Goal: Information Seeking & Learning: Learn about a topic

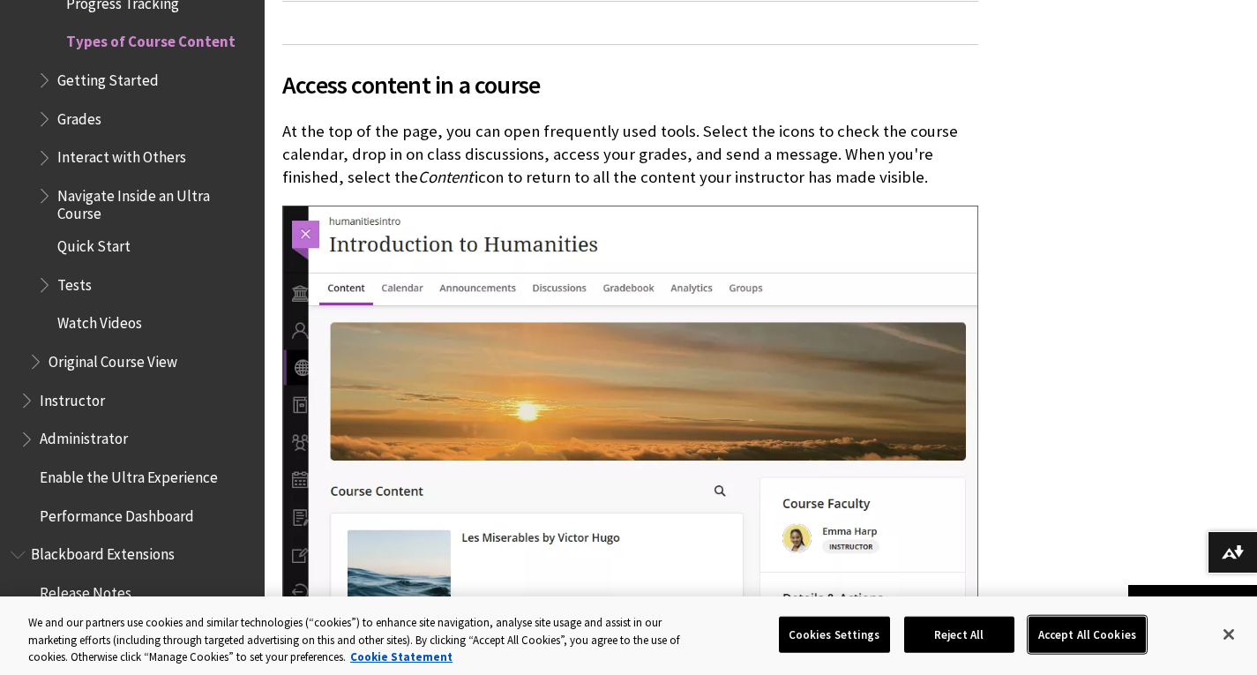
click at [1069, 639] on button "Accept All Cookies" at bounding box center [1087, 634] width 117 height 37
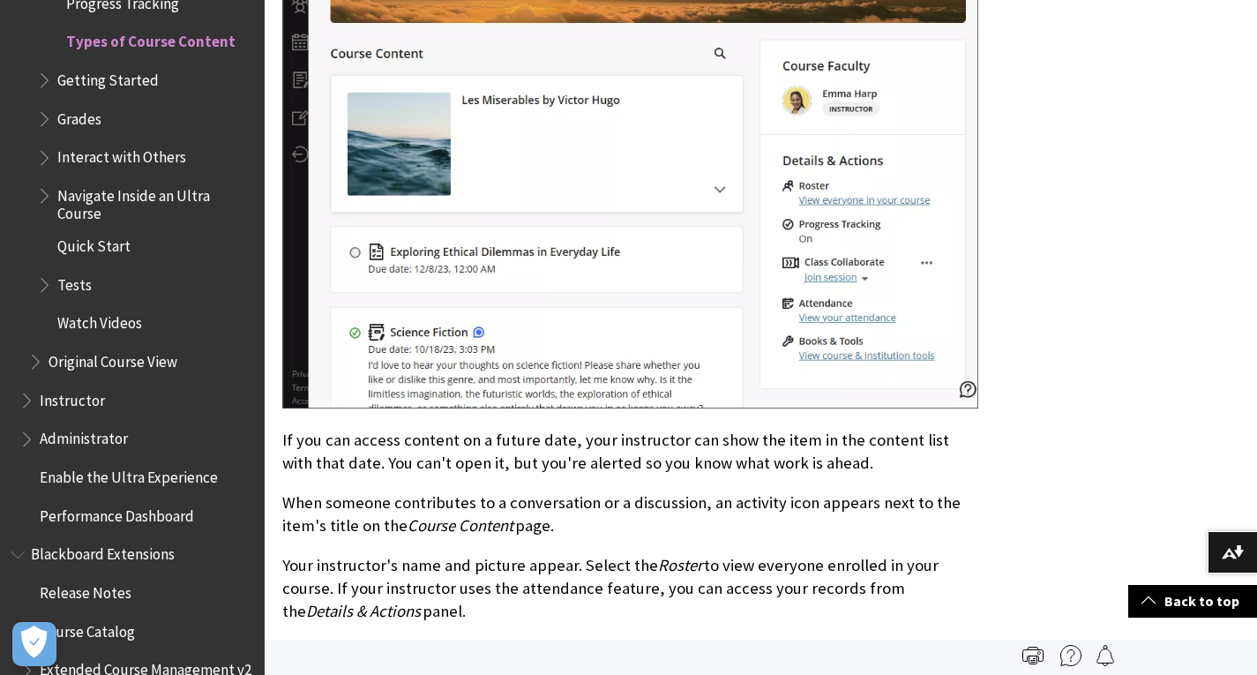
scroll to position [1564, 0]
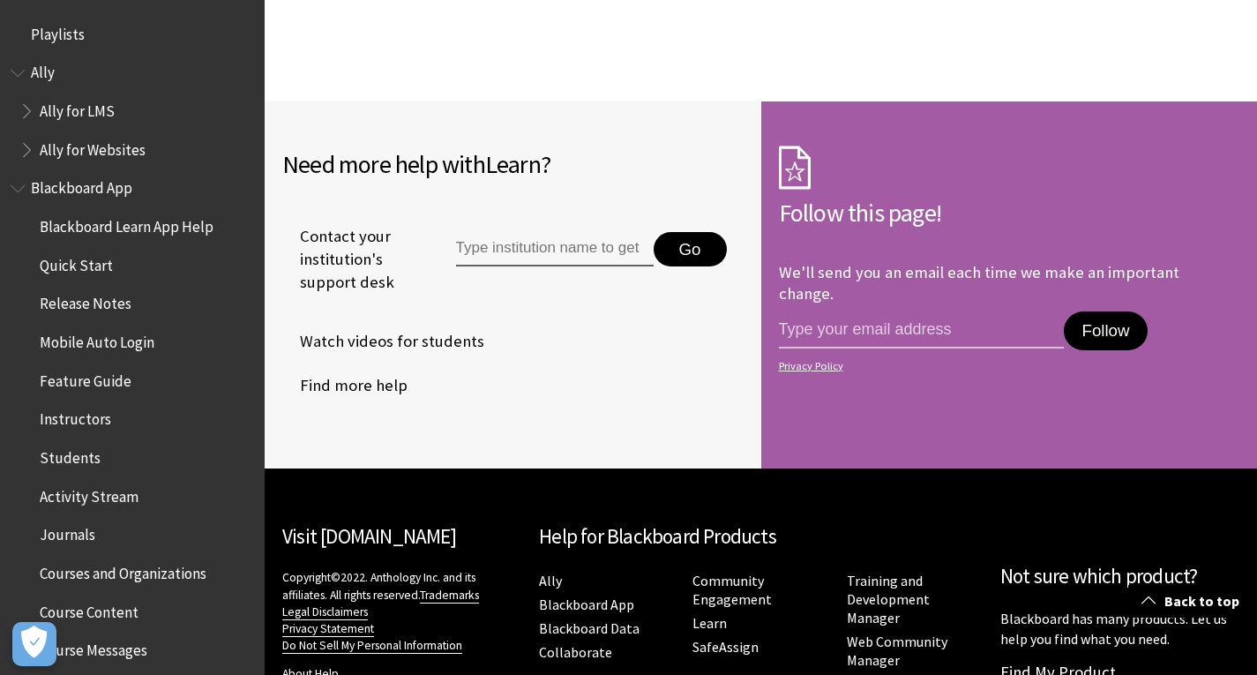
scroll to position [3610, 0]
click at [529, 249] on input "Type institution name to get support" at bounding box center [555, 248] width 198 height 35
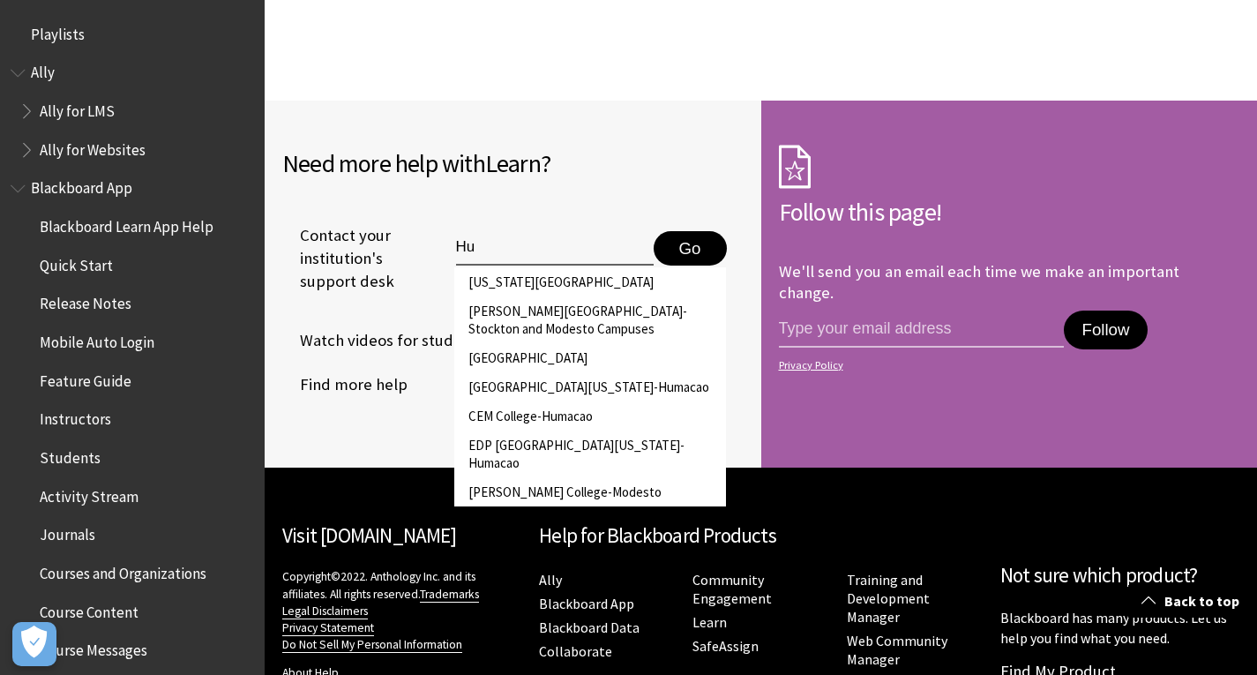
type input "H"
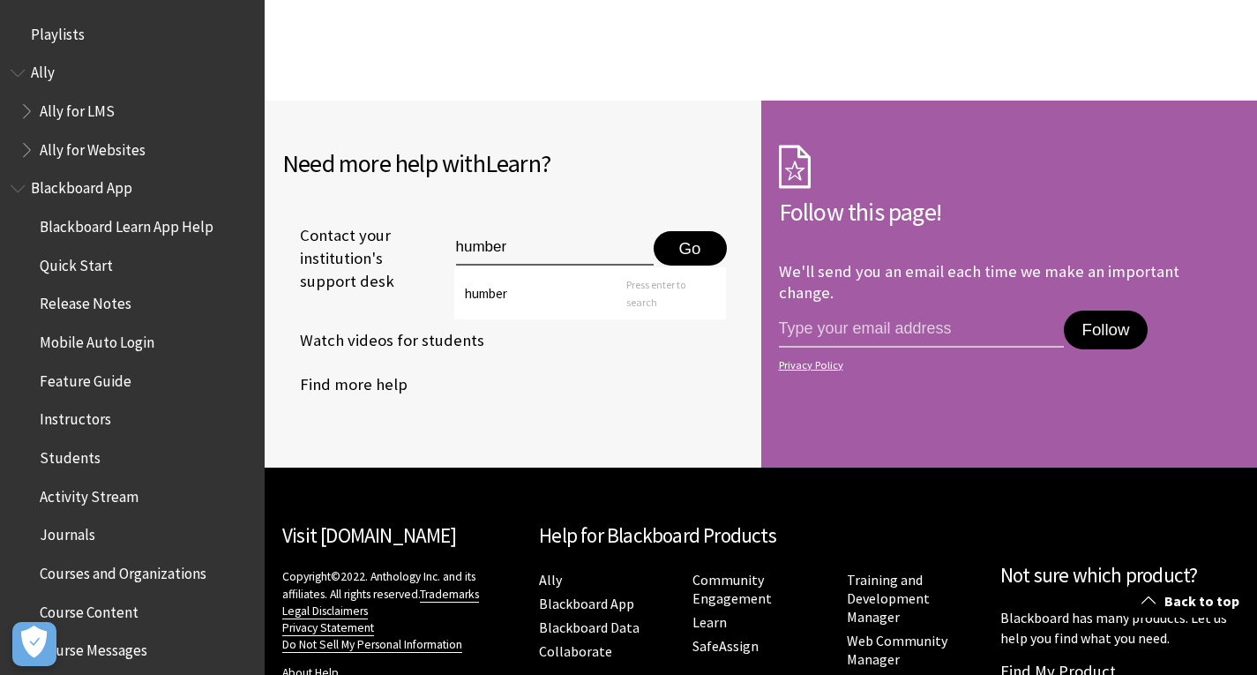
type input "humber"
click at [678, 244] on button "Go" at bounding box center [690, 248] width 73 height 35
click at [542, 259] on input "humber" at bounding box center [555, 248] width 198 height 35
click at [537, 293] on li "[GEOGRAPHIC_DATA]" at bounding box center [590, 281] width 272 height 29
type input "[GEOGRAPHIC_DATA]"
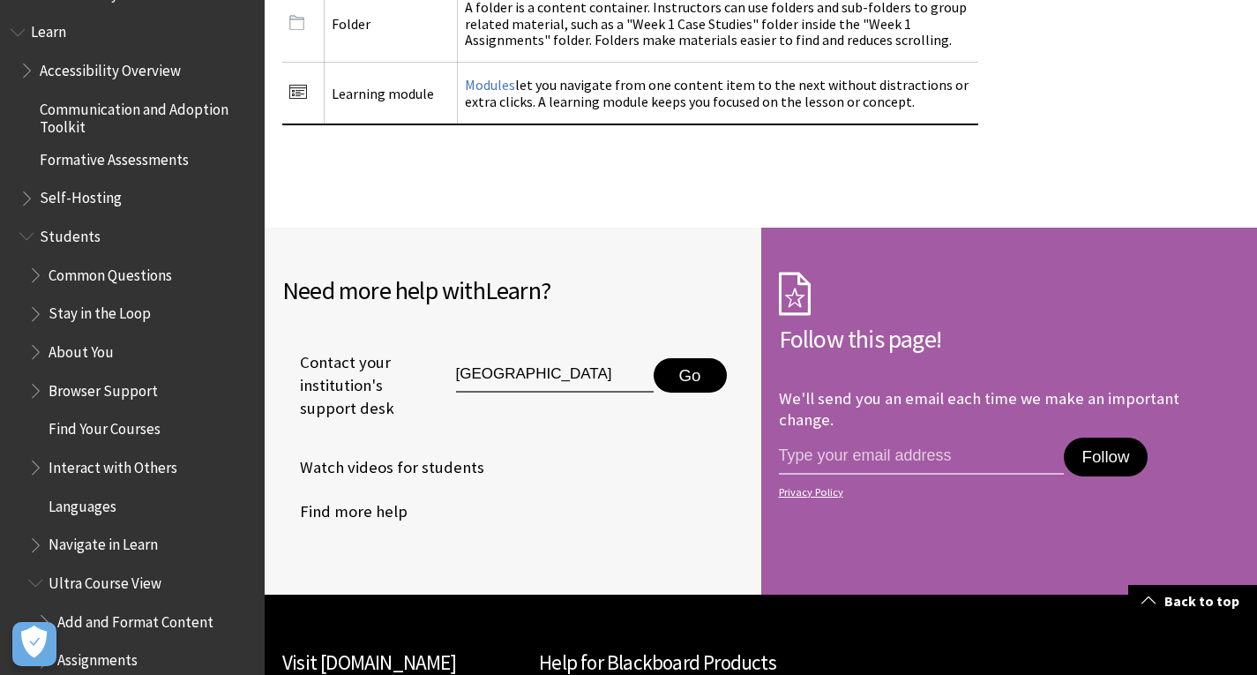
scroll to position [1514, 0]
